Goal: Find specific page/section: Find specific page/section

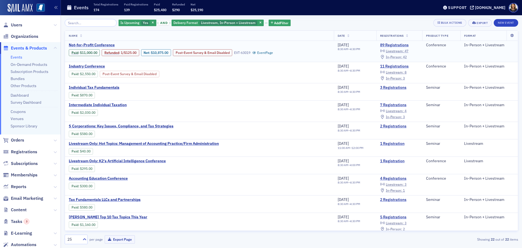
click at [396, 57] on span "In-Person :" at bounding box center [394, 57] width 16 height 4
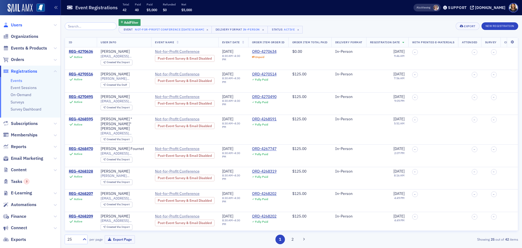
click at [14, 24] on span "Users" at bounding box center [16, 25] width 11 height 6
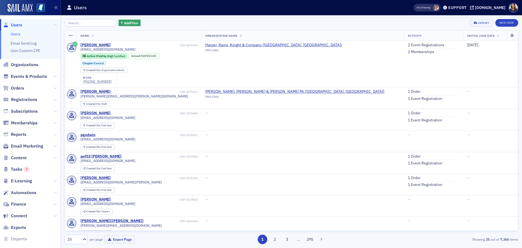
click at [12, 25] on span "Users" at bounding box center [16, 25] width 11 height 6
